Goal: Information Seeking & Learning: Learn about a topic

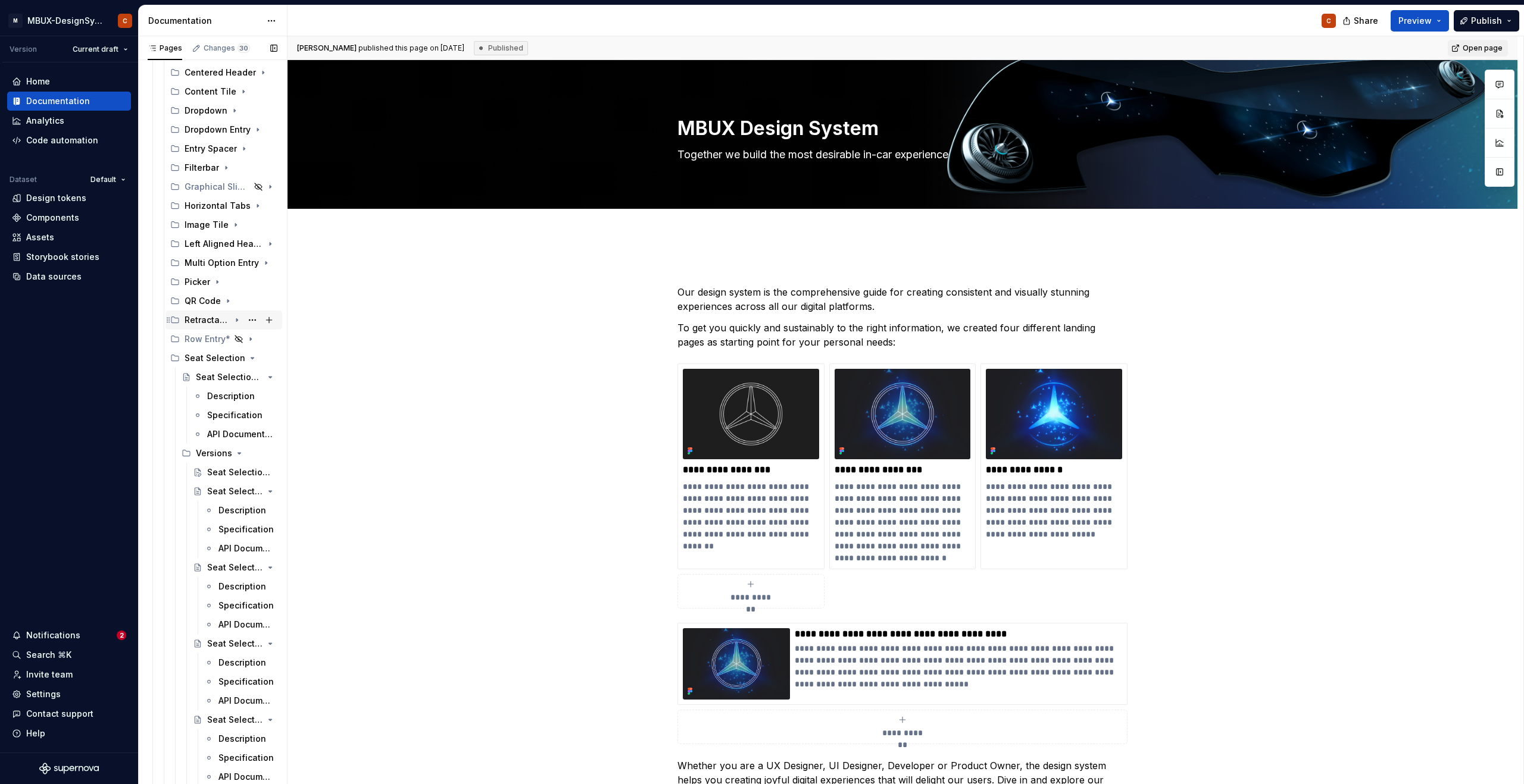
scroll to position [446, 0]
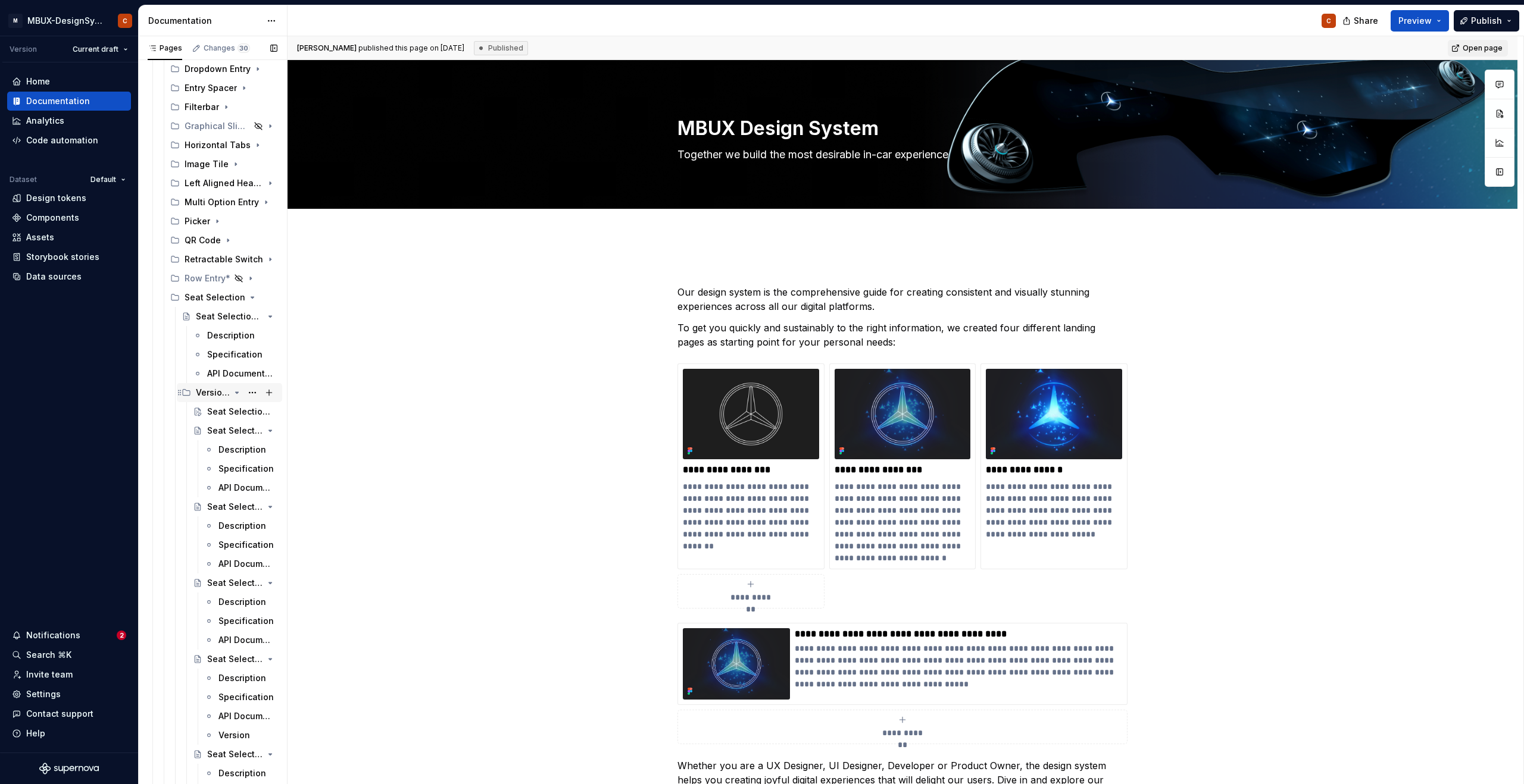
click at [209, 397] on div "Versions" at bounding box center [212, 392] width 34 height 12
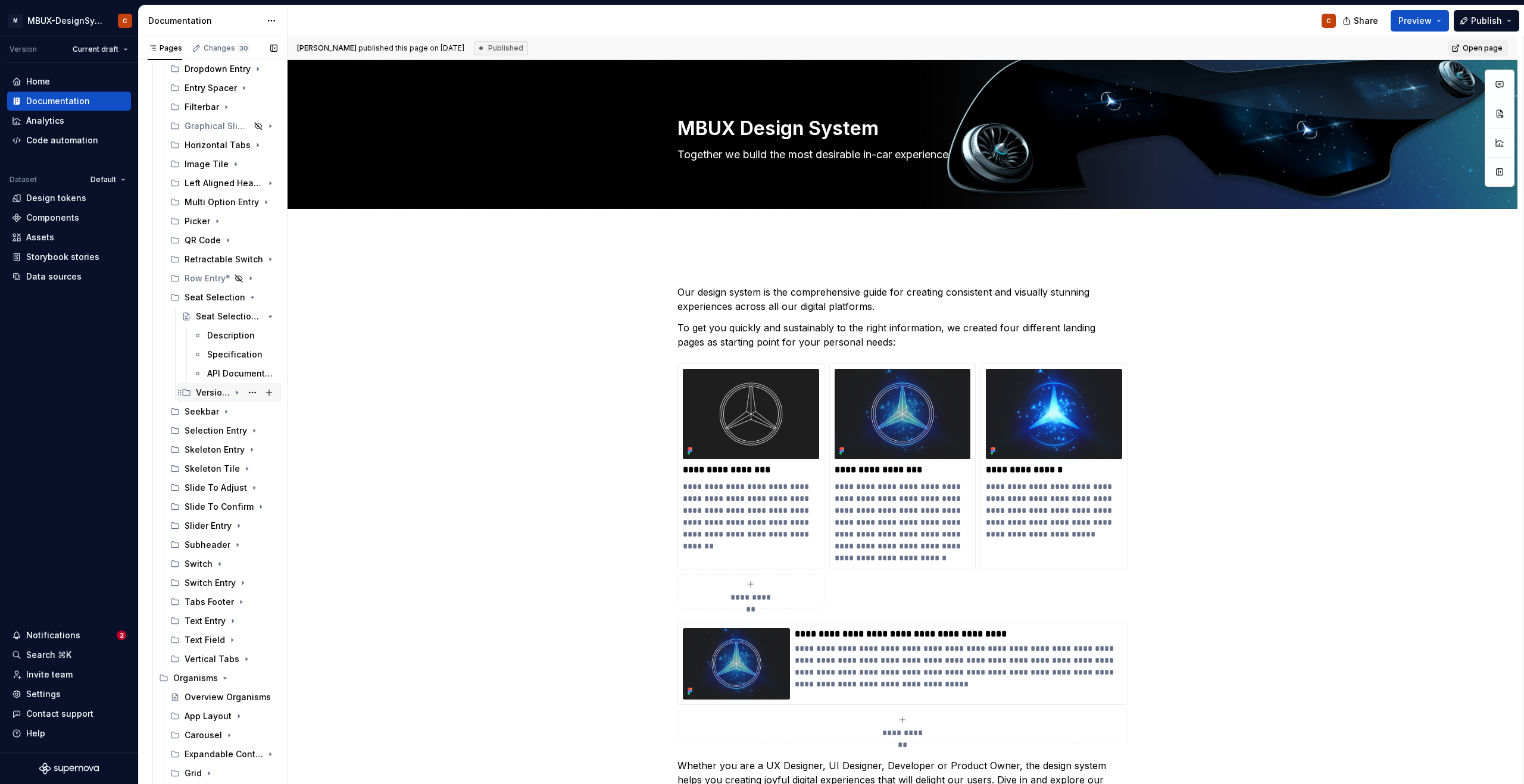
click at [209, 397] on div "Versions" at bounding box center [212, 392] width 34 height 12
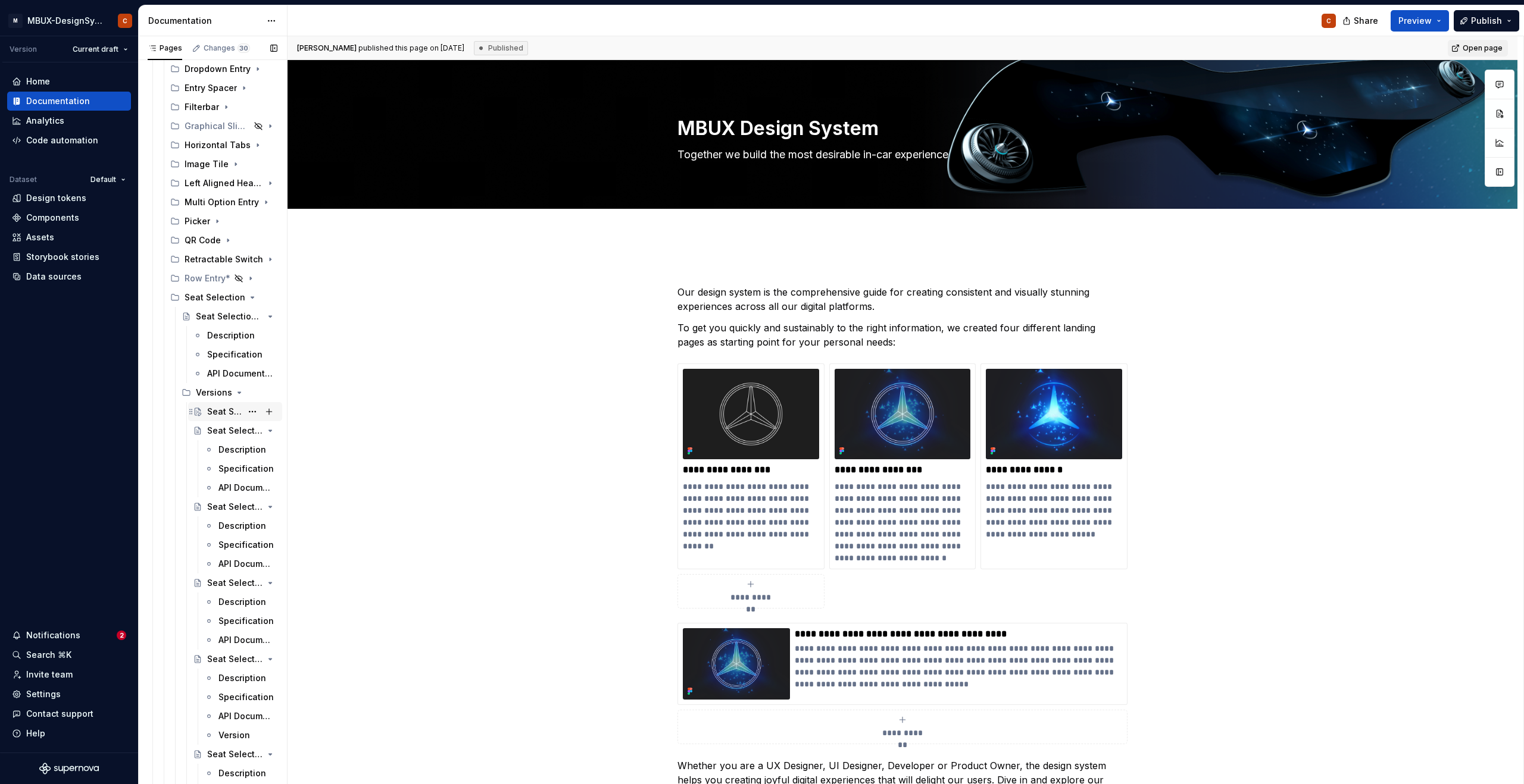
click at [209, 409] on div "Seat Selection - Versions" at bounding box center [225, 411] width 35 height 12
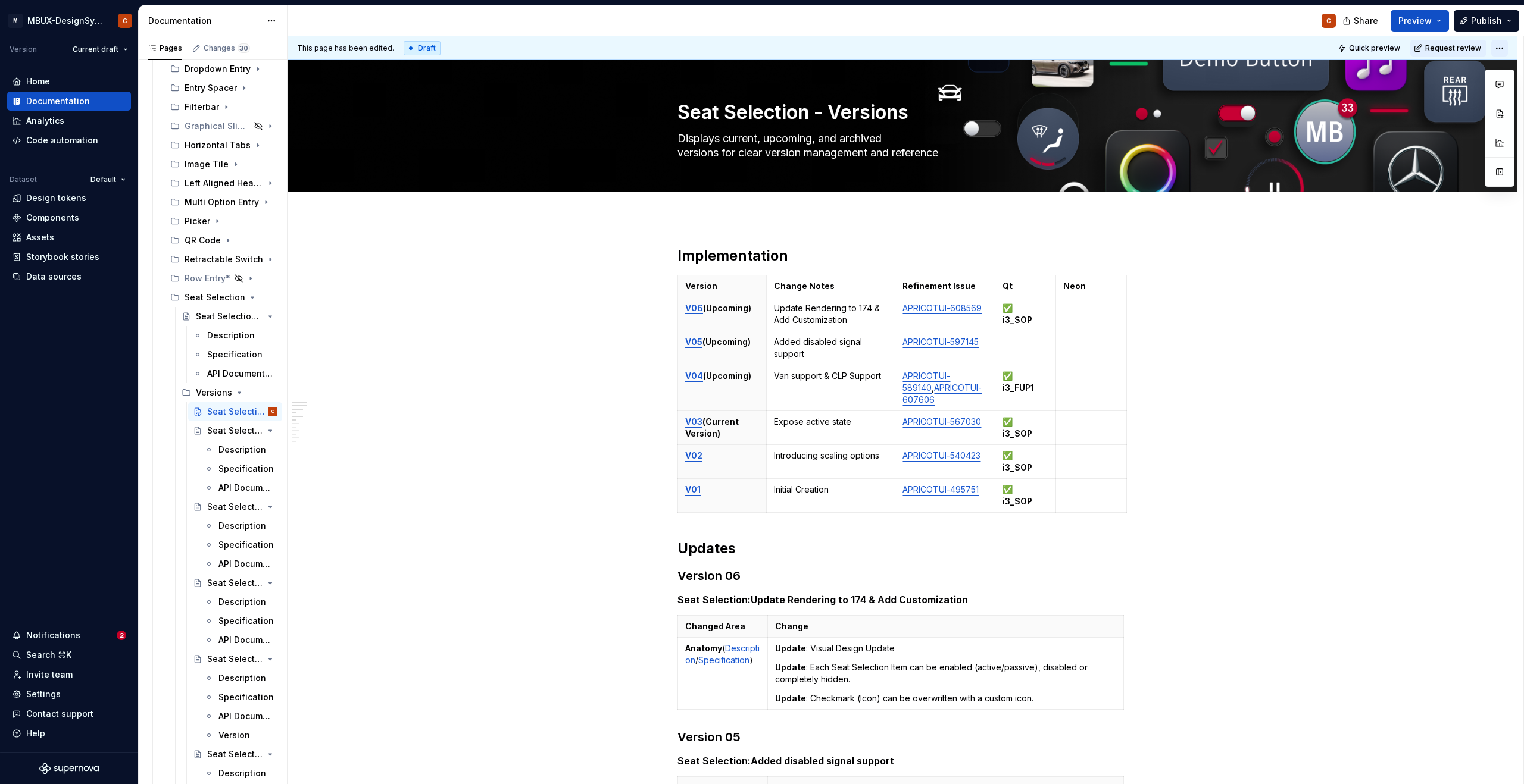
click at [1506, 50] on html "M MBUX-DesignSystem C Version Current draft Home Documentation Analytics Code a…" at bounding box center [762, 392] width 1524 height 784
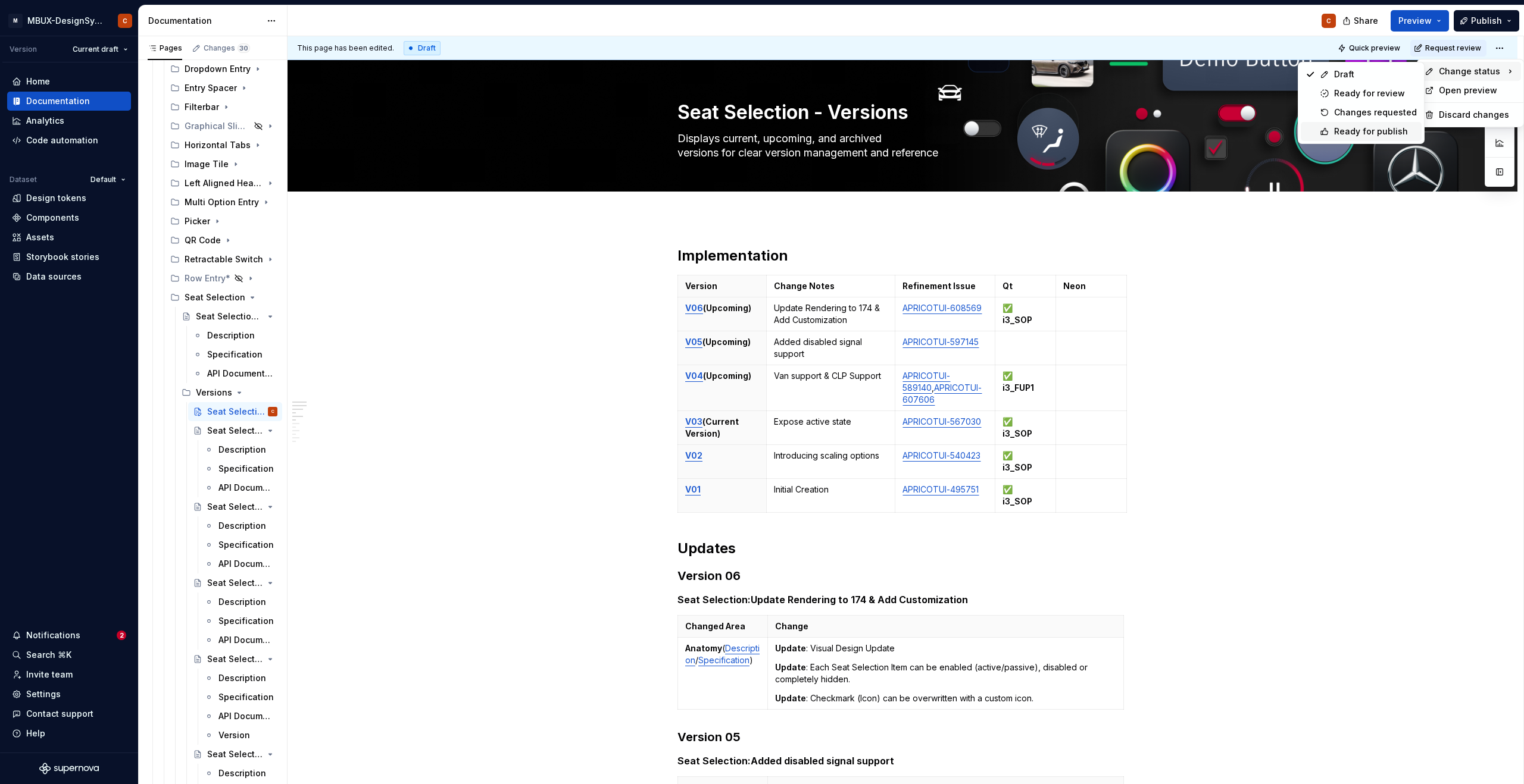
click at [1370, 131] on div "Ready for publish" at bounding box center [1375, 131] width 83 height 12
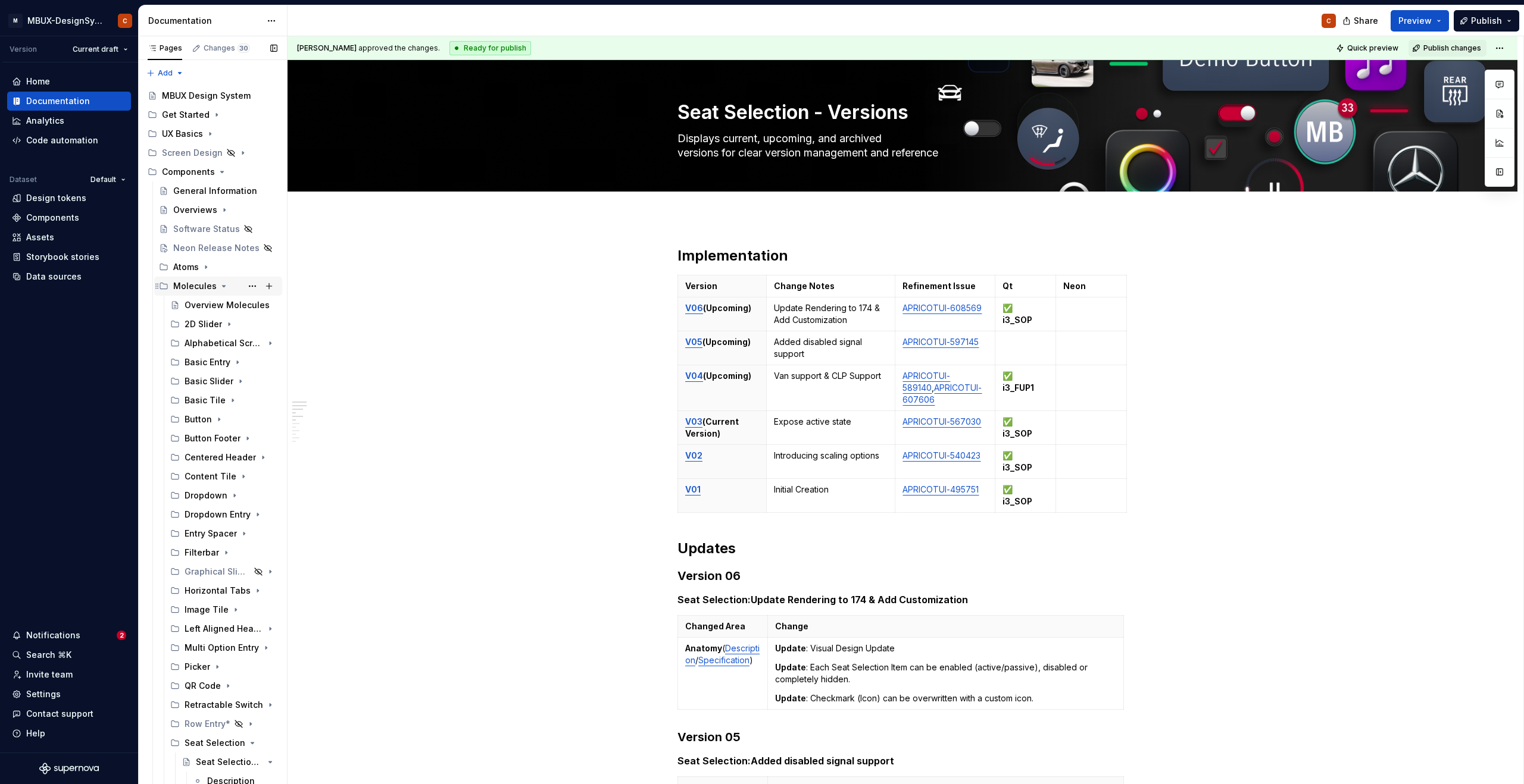
click at [222, 286] on icon "Page tree" at bounding box center [224, 285] width 3 height 1
click at [208, 270] on icon "Page tree" at bounding box center [205, 266] width 9 height 9
click at [208, 363] on div "Backdrop" at bounding box center [203, 362] width 39 height 12
click at [217, 476] on div "Backdrop - Versions" at bounding box center [225, 476] width 35 height 12
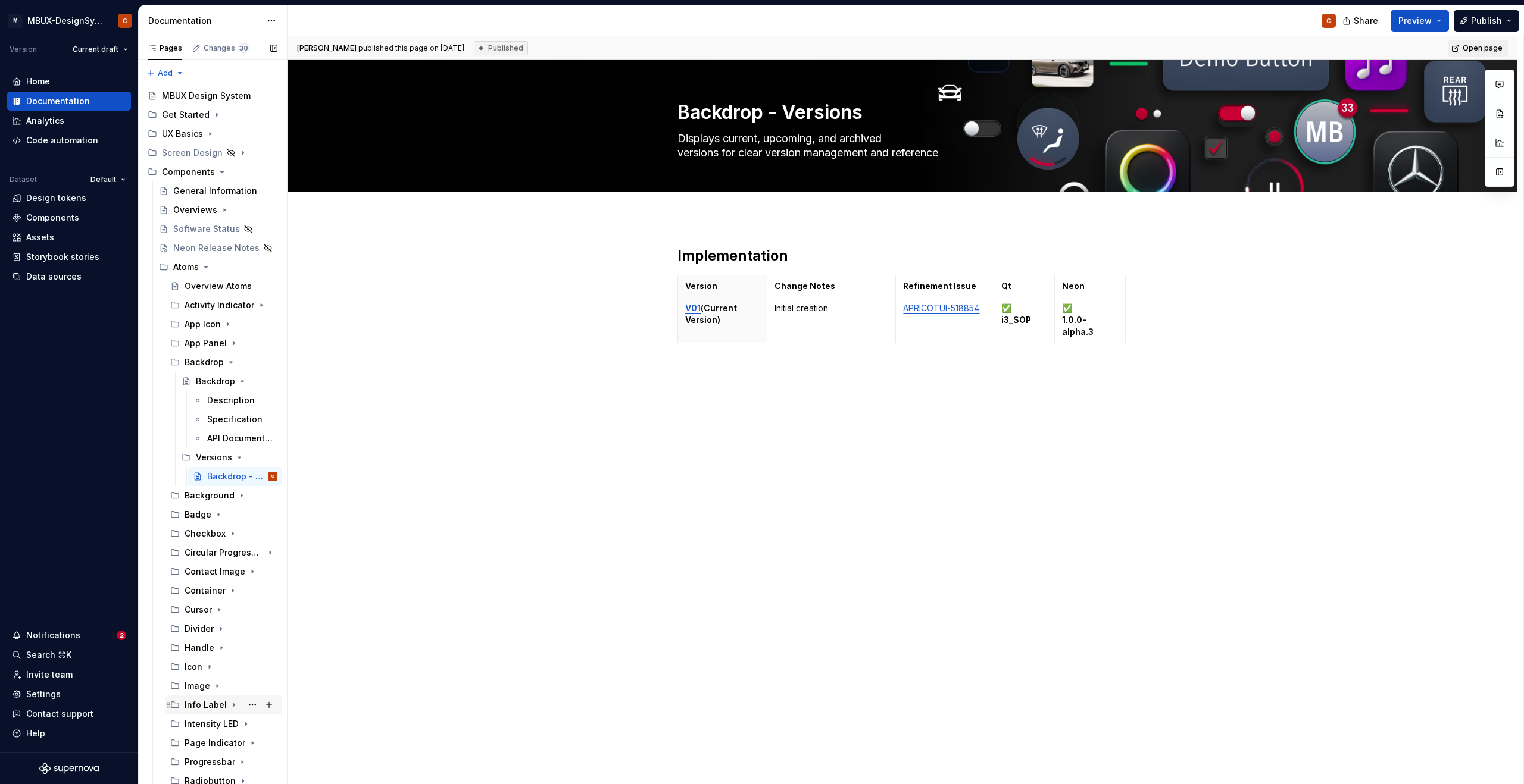
click at [213, 708] on div "Info Label" at bounding box center [205, 704] width 42 height 12
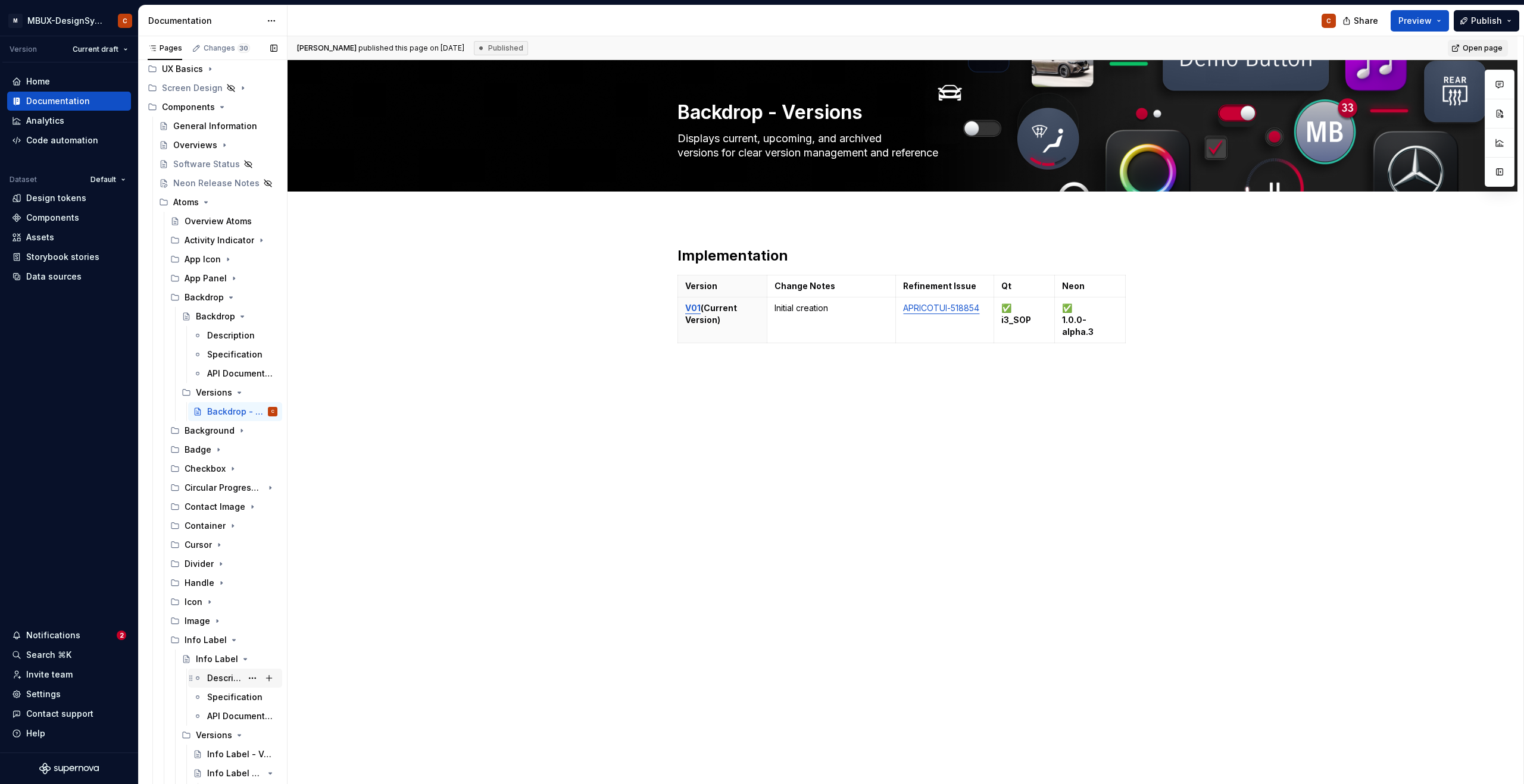
scroll to position [100, 0]
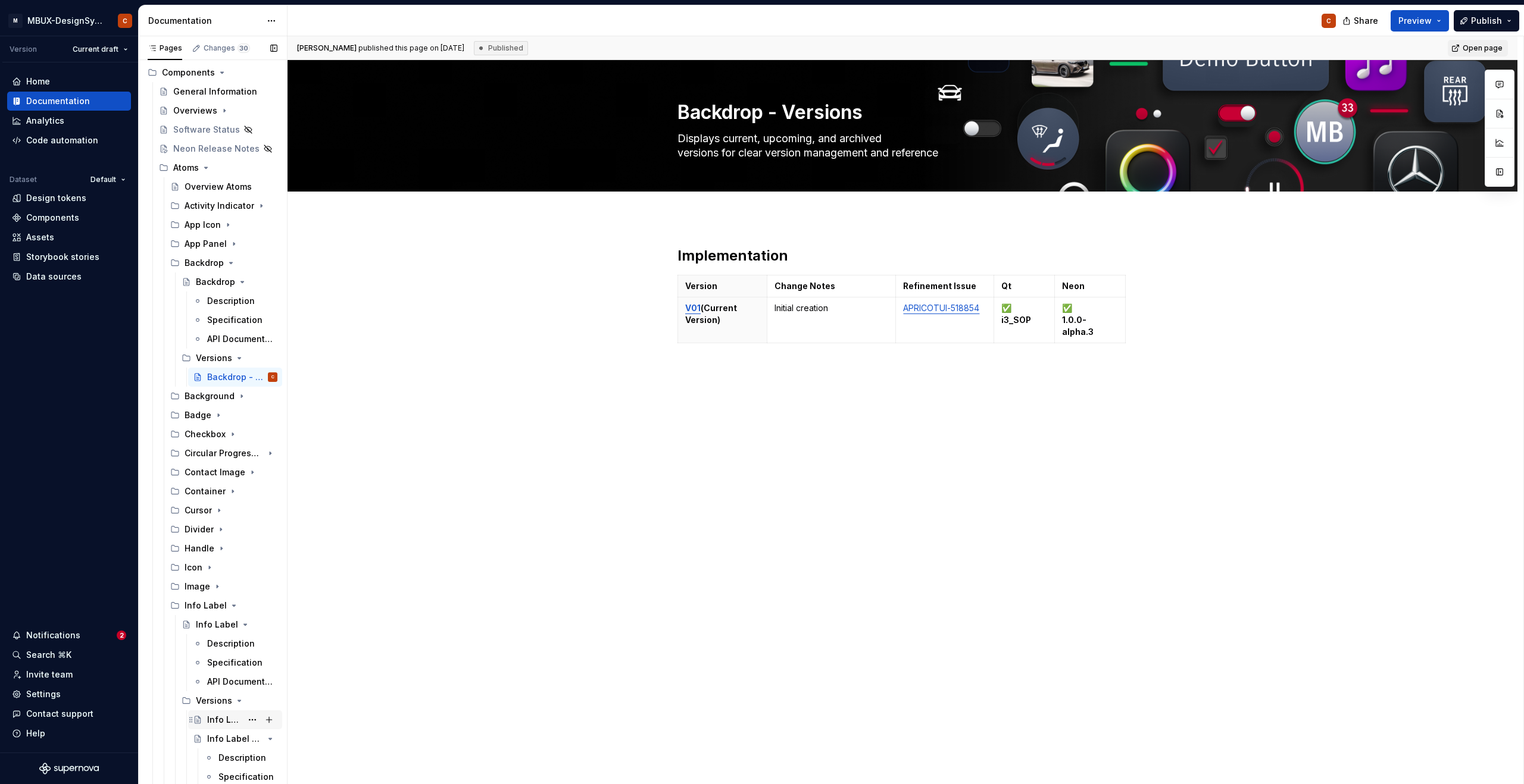
click at [218, 717] on div "Info Label - Versions" at bounding box center [225, 719] width 35 height 12
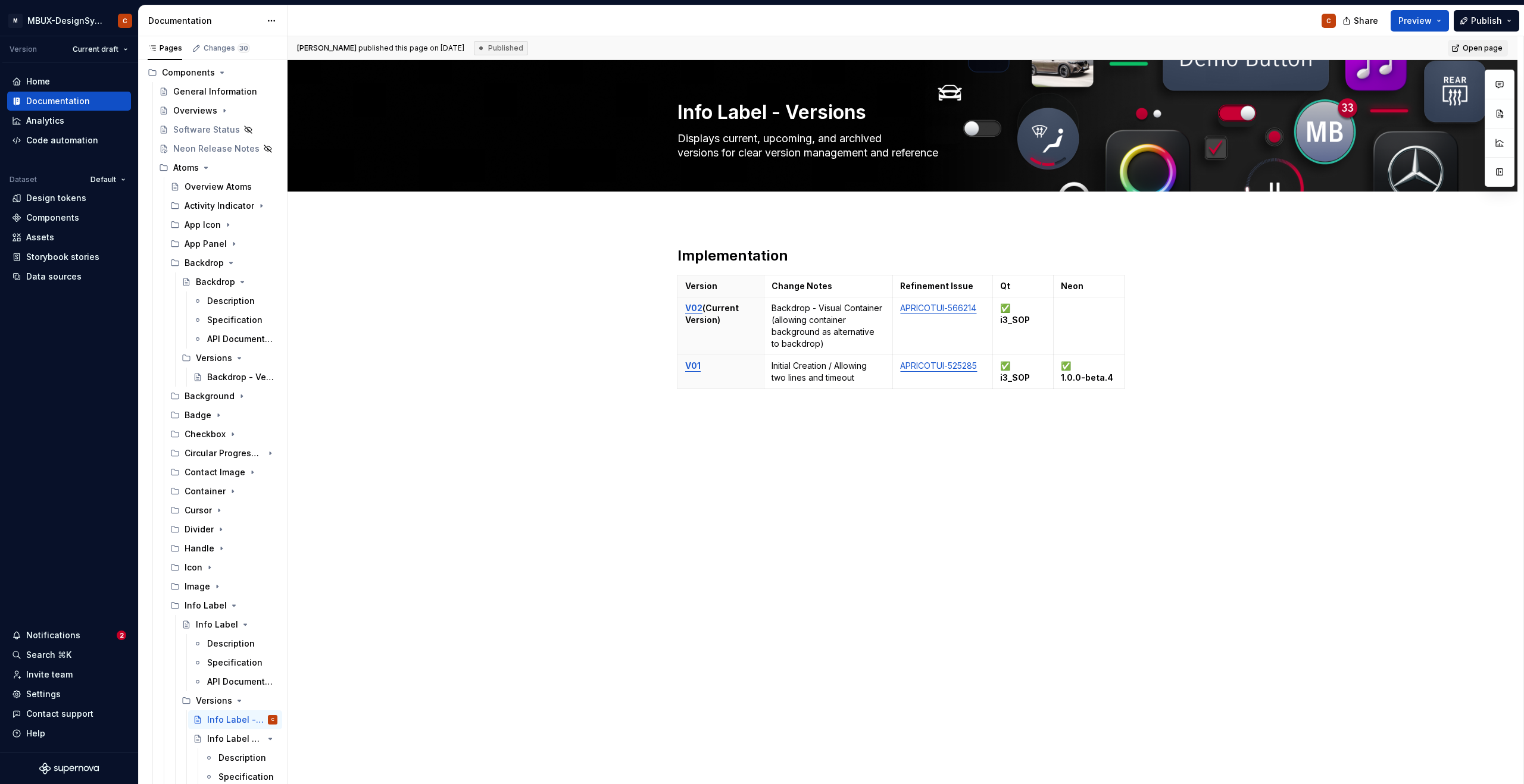
type textarea "*"
